Goal: Find specific page/section: Find specific page/section

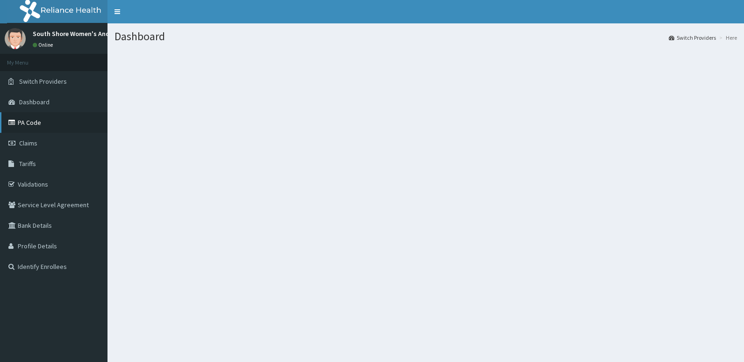
click at [19, 128] on link "PA Code" at bounding box center [53, 122] width 107 height 21
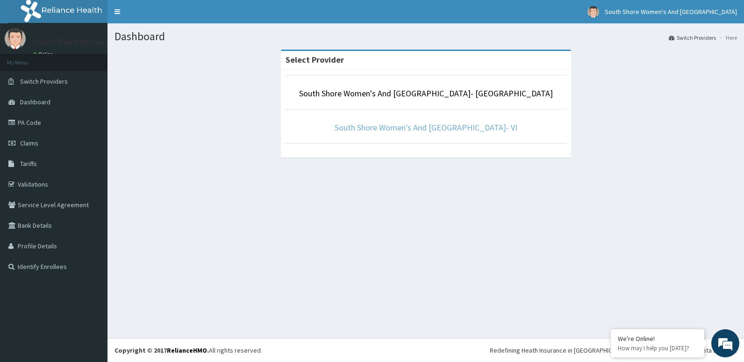
click at [414, 126] on link "South Shore Women's And [GEOGRAPHIC_DATA]- VI" at bounding box center [426, 127] width 183 height 11
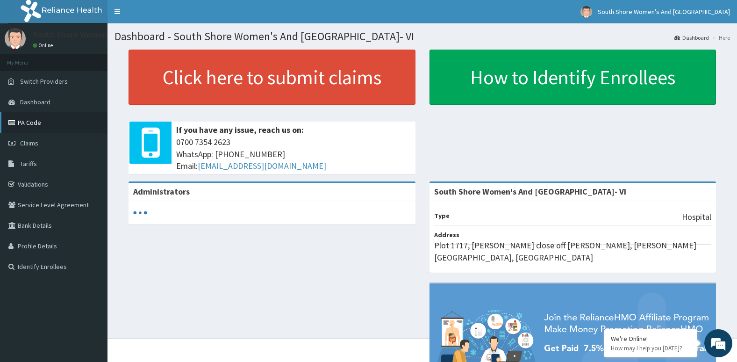
click at [29, 124] on link "PA Code" at bounding box center [53, 122] width 107 height 21
